Goal: Information Seeking & Learning: Learn about a topic

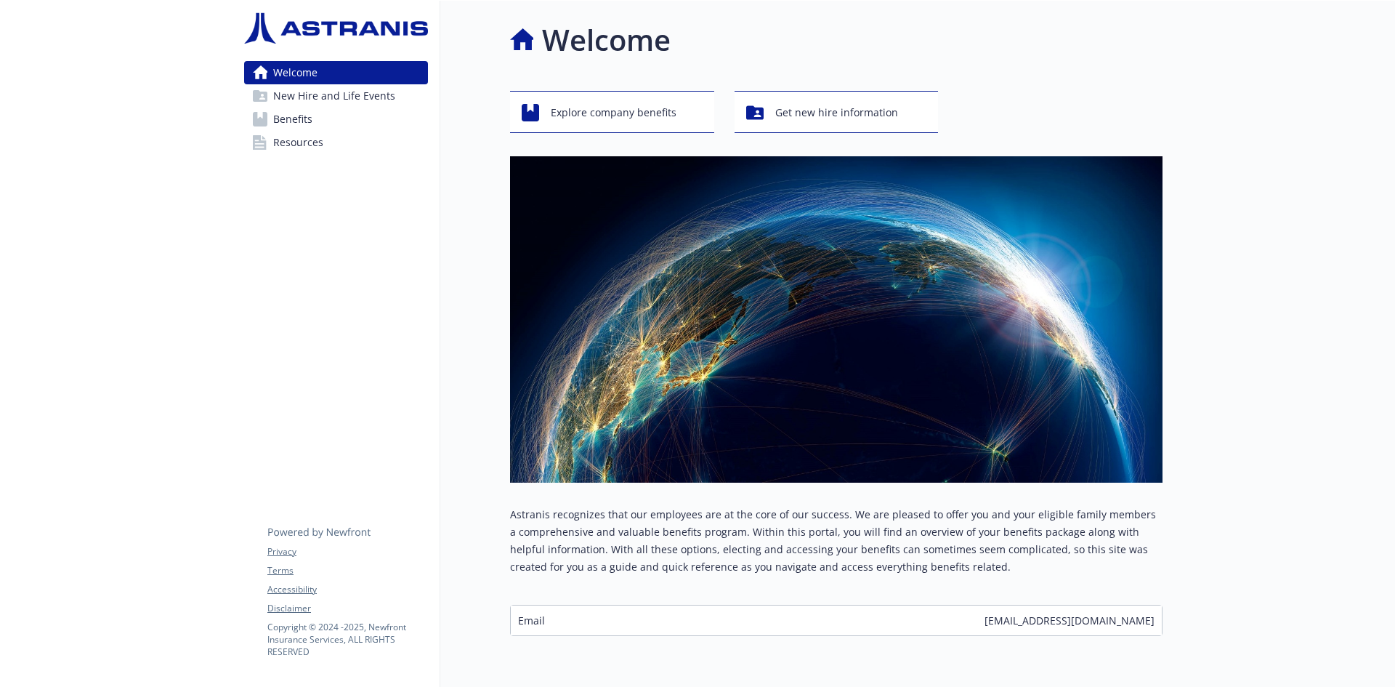
click at [304, 116] on span "Benefits" at bounding box center [292, 119] width 39 height 23
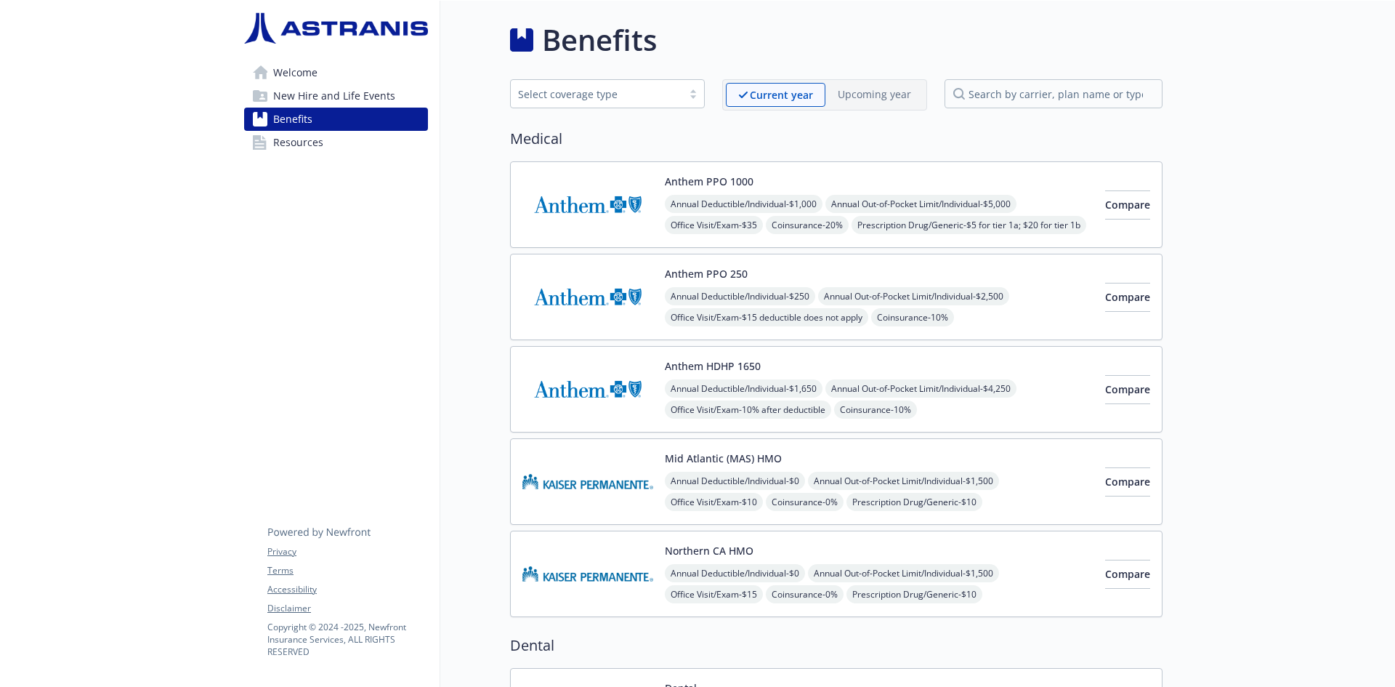
click at [781, 98] on p "Current year" at bounding box center [781, 94] width 63 height 15
click at [352, 95] on span "New Hire and Life Events" at bounding box center [334, 95] width 122 height 23
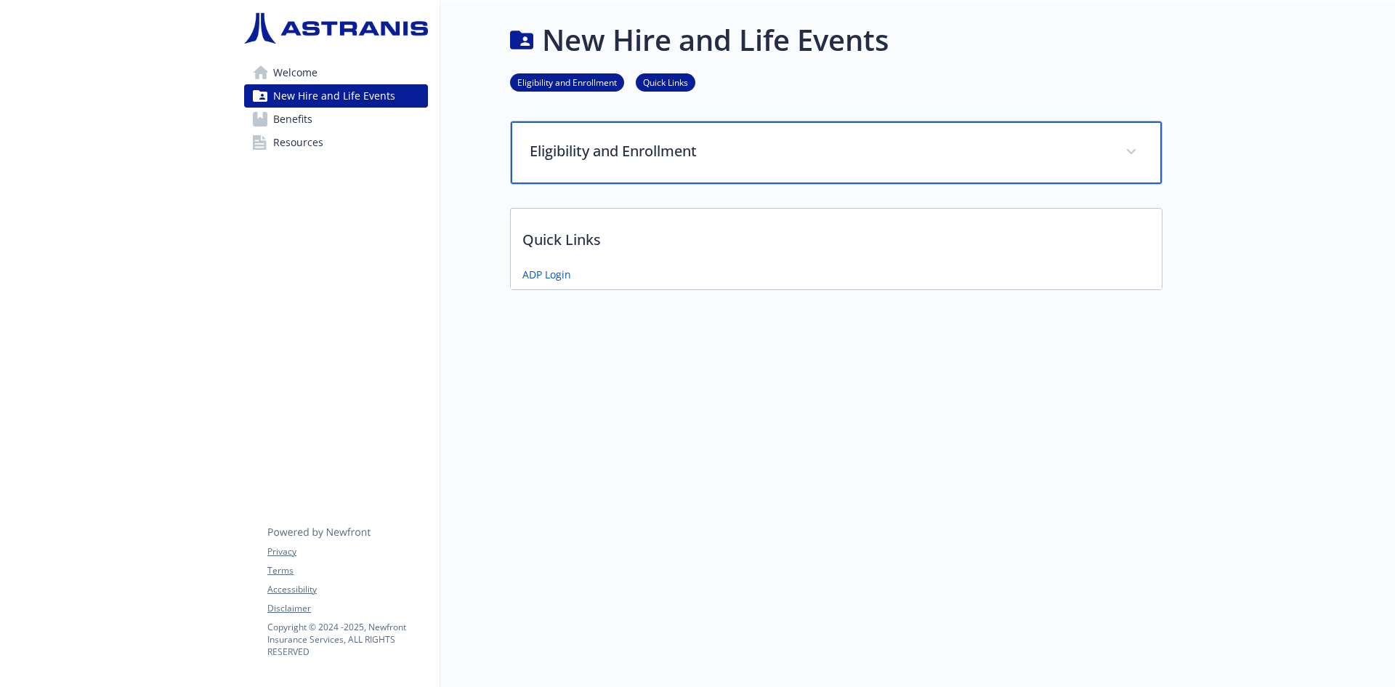
click at [600, 150] on p "Eligibility and Enrollment" at bounding box center [819, 151] width 578 height 22
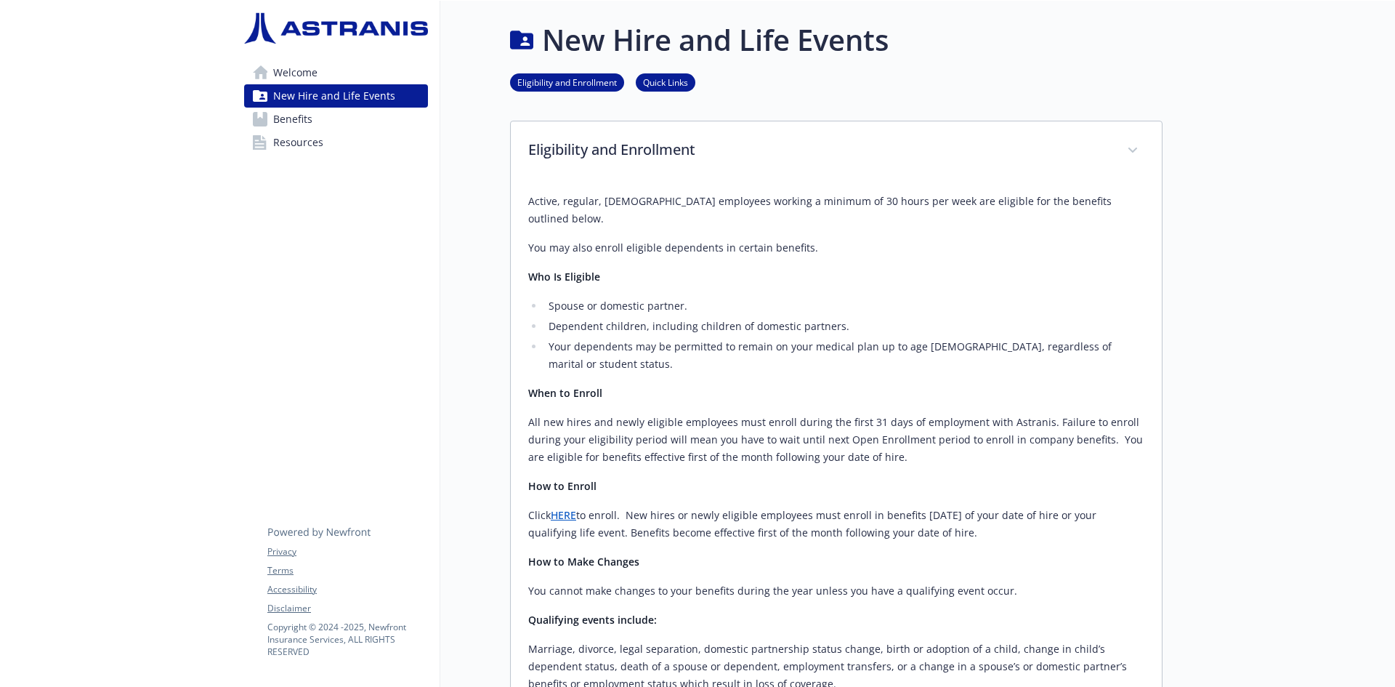
click at [284, 126] on span "Benefits" at bounding box center [292, 119] width 39 height 23
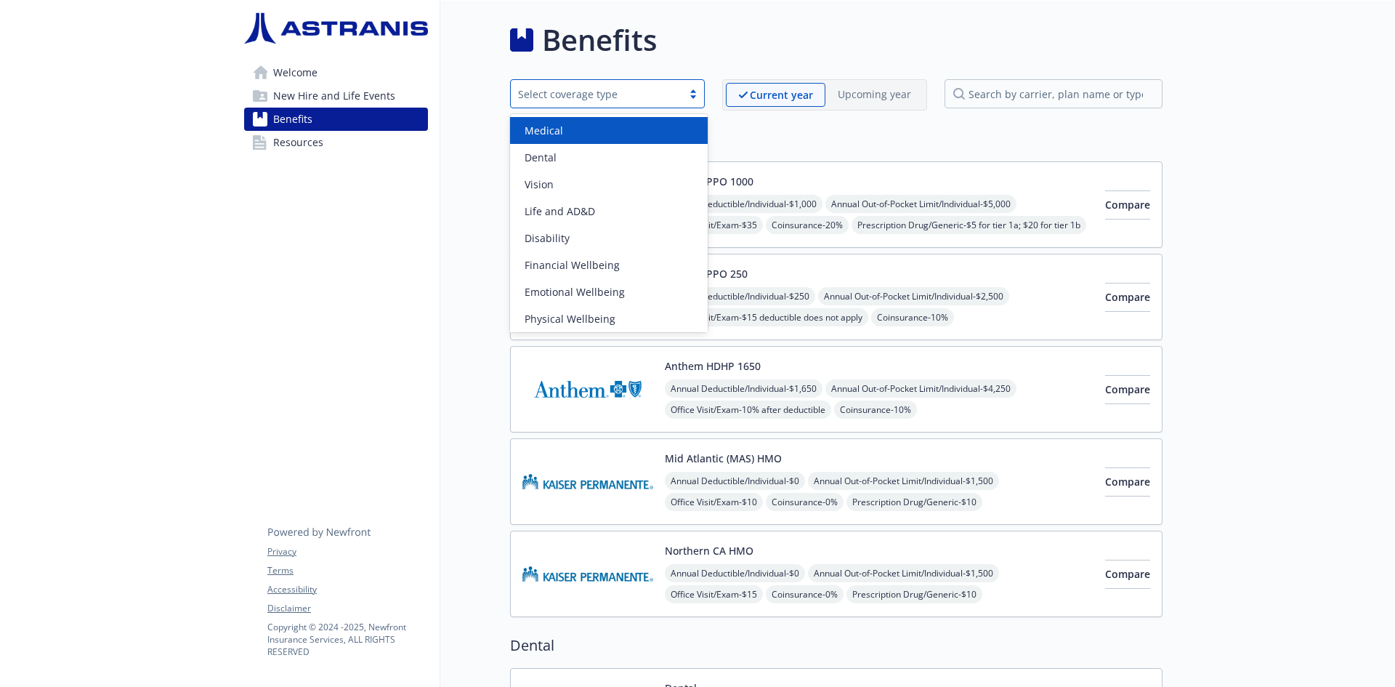
click at [666, 98] on div "Select coverage type" at bounding box center [596, 93] width 157 height 15
click at [650, 102] on div "Select coverage type" at bounding box center [596, 94] width 171 height 18
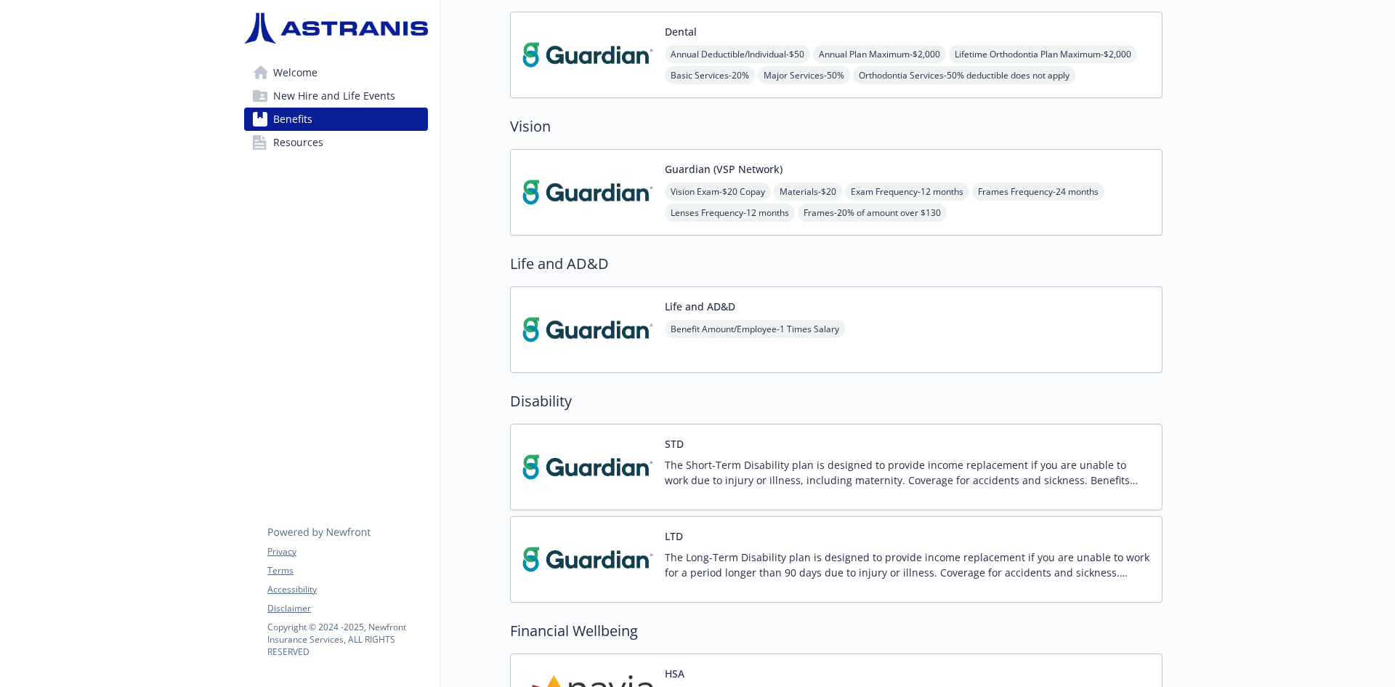
scroll to position [654, 0]
click at [289, 70] on span "Welcome" at bounding box center [295, 72] width 44 height 23
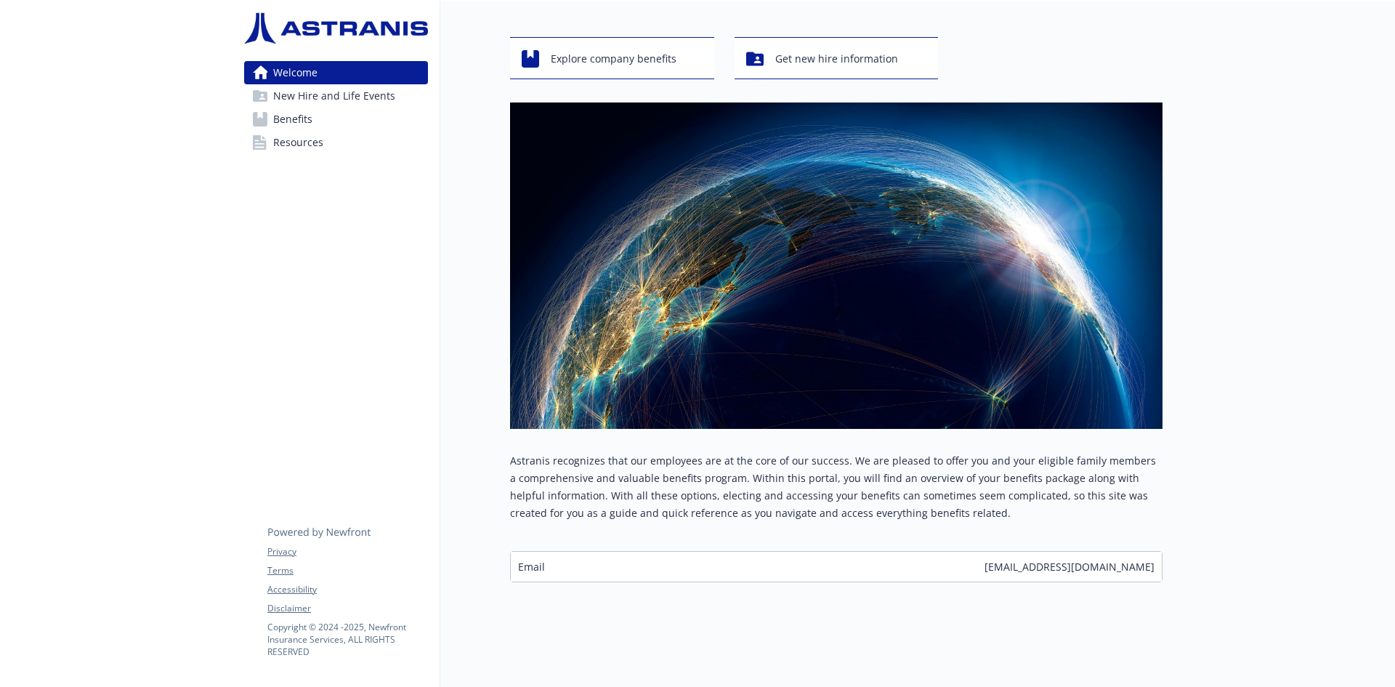
scroll to position [65, 0]
click at [641, 49] on span "Explore company benefits" at bounding box center [614, 59] width 126 height 28
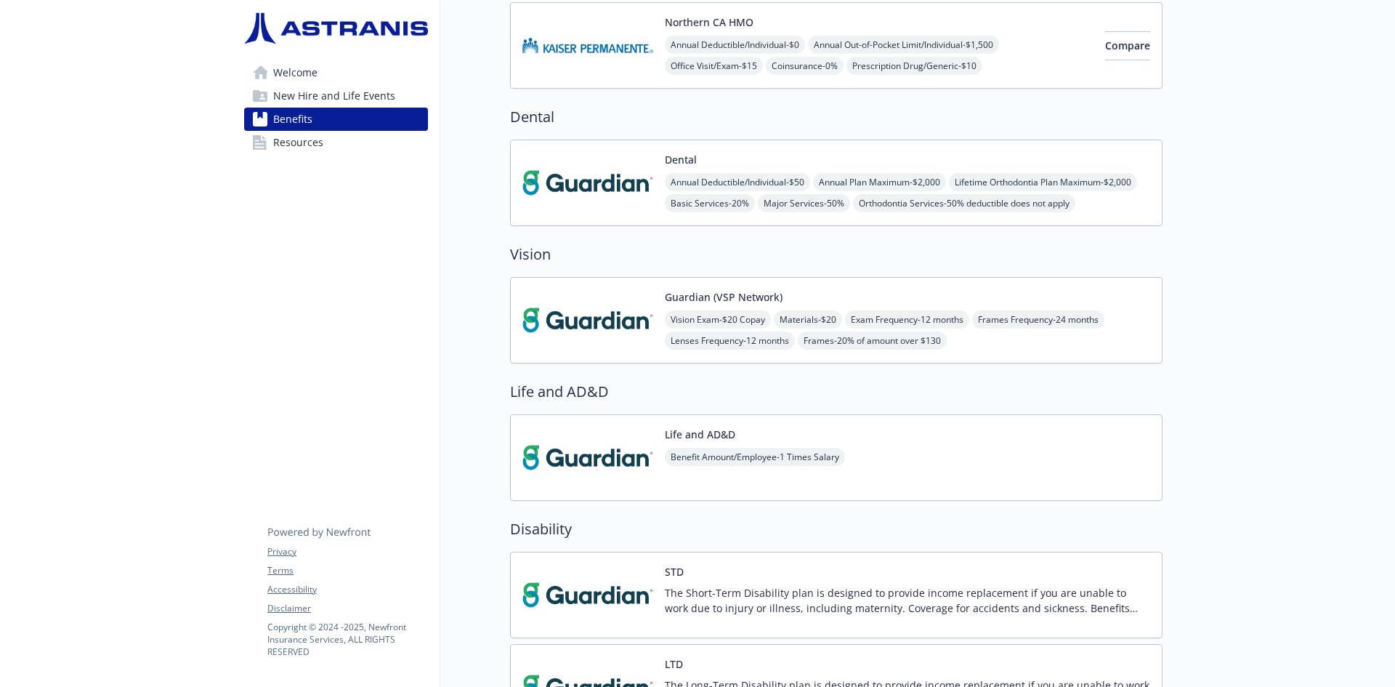
scroll to position [573, 0]
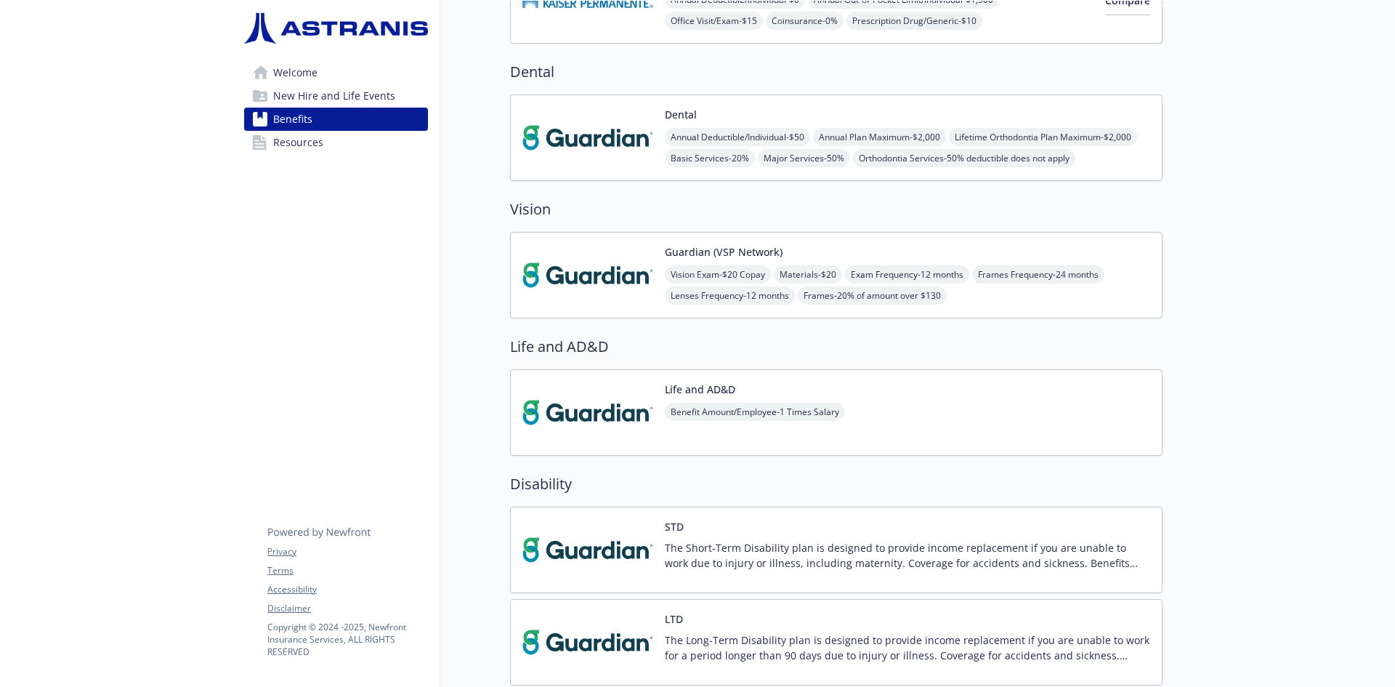
click at [318, 68] on link "Welcome" at bounding box center [336, 72] width 184 height 23
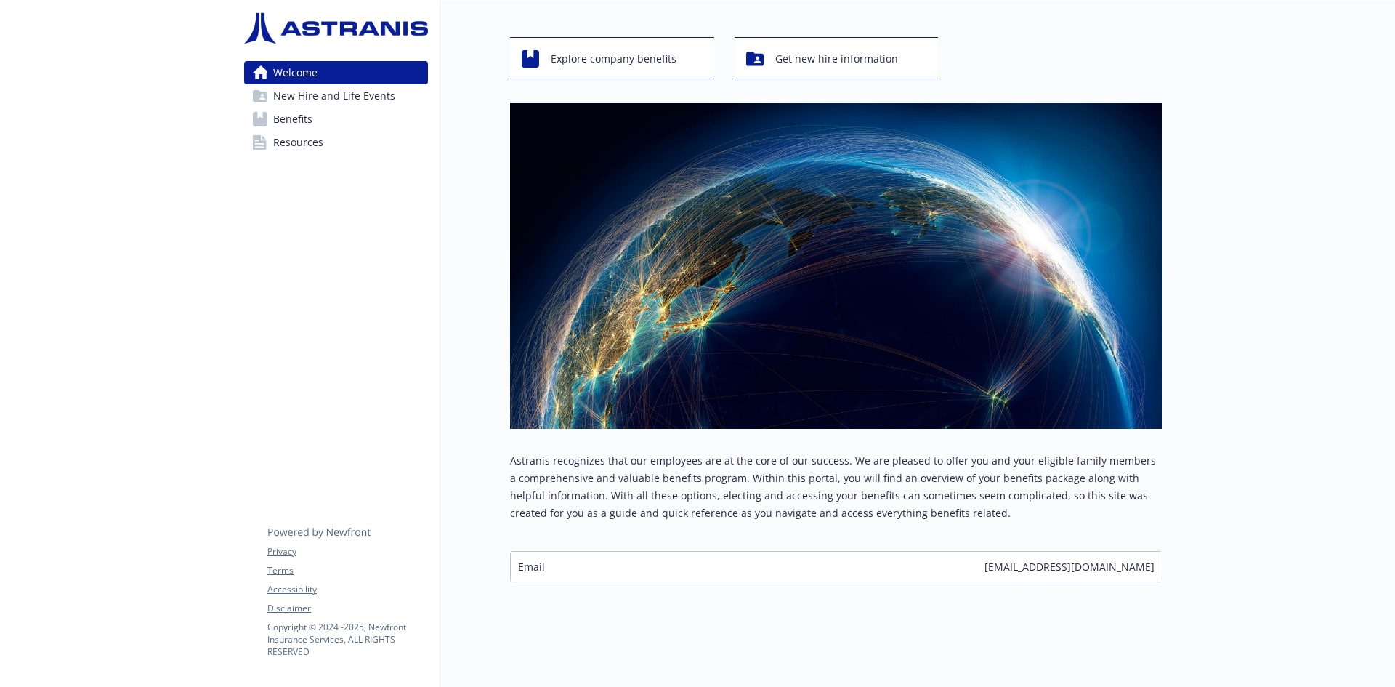
scroll to position [65, 0]
click at [850, 45] on span "Get new hire information" at bounding box center [836, 59] width 123 height 28
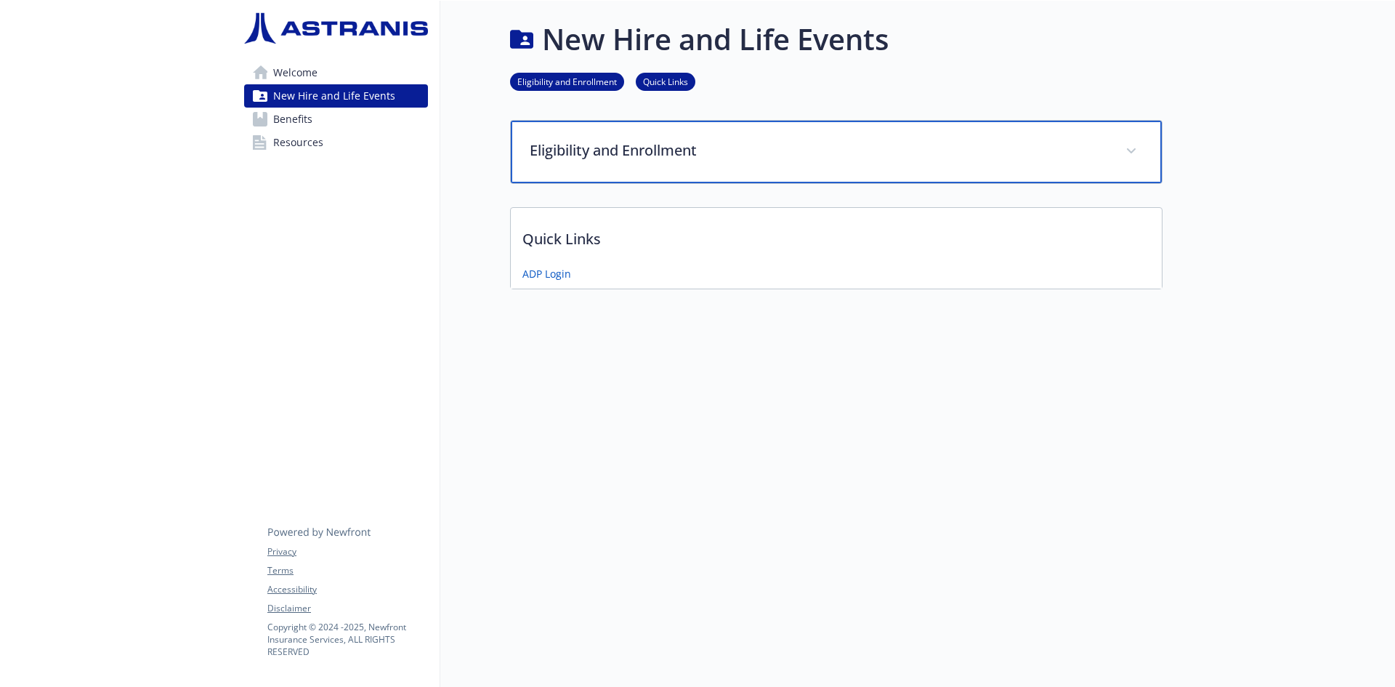
click at [1133, 148] on icon at bounding box center [1131, 151] width 9 height 6
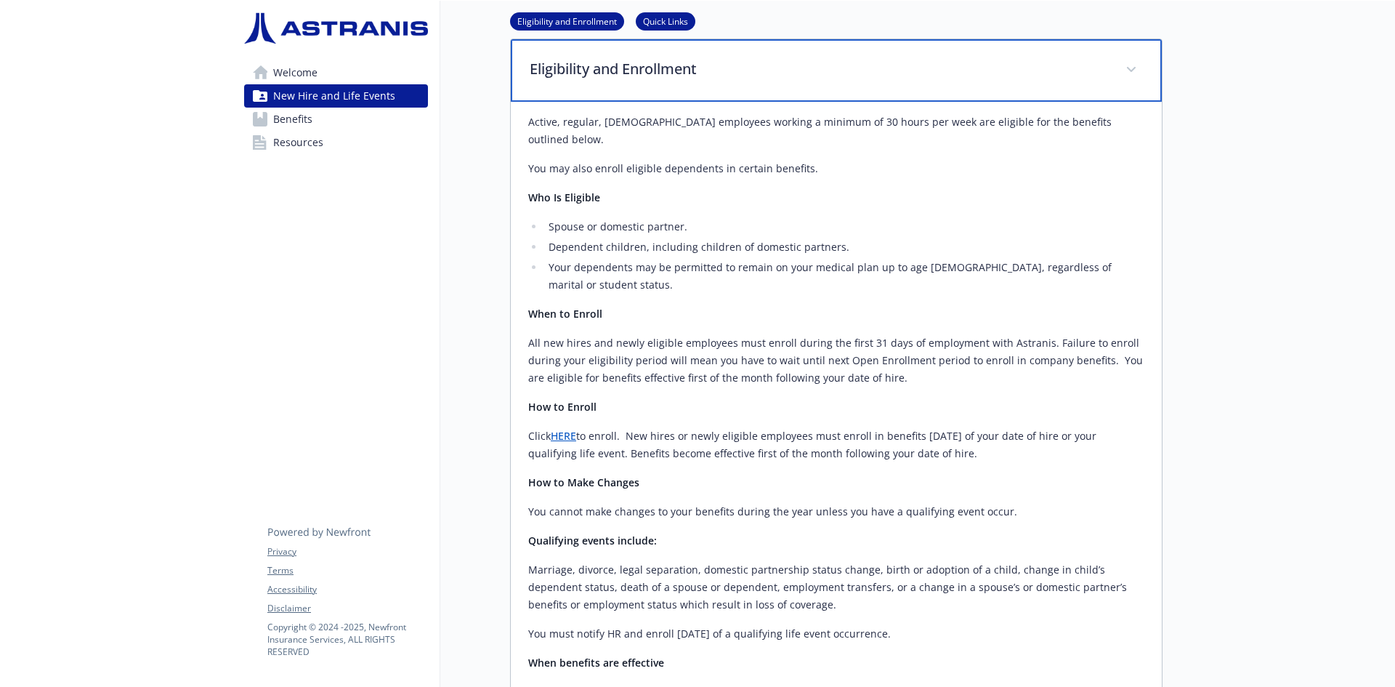
scroll to position [0, 0]
